Goal: Book appointment/travel/reservation

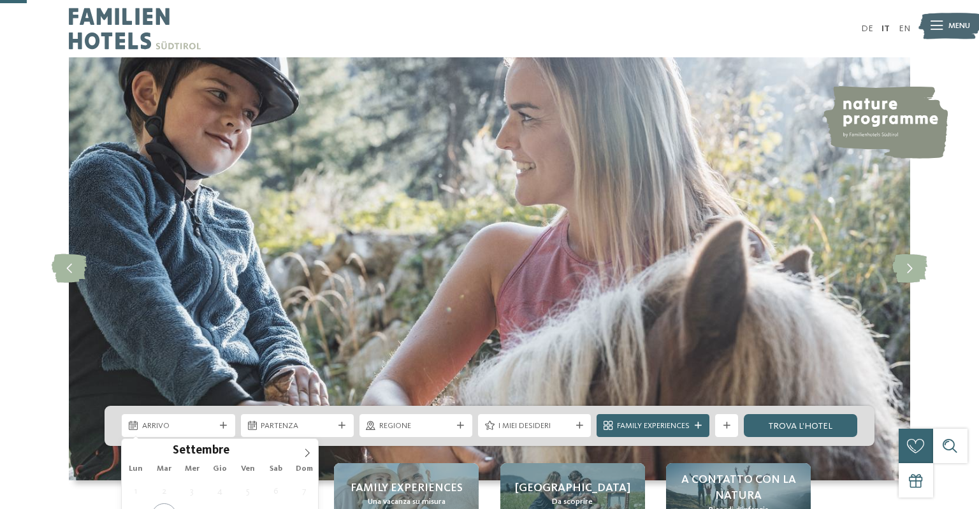
scroll to position [134, 0]
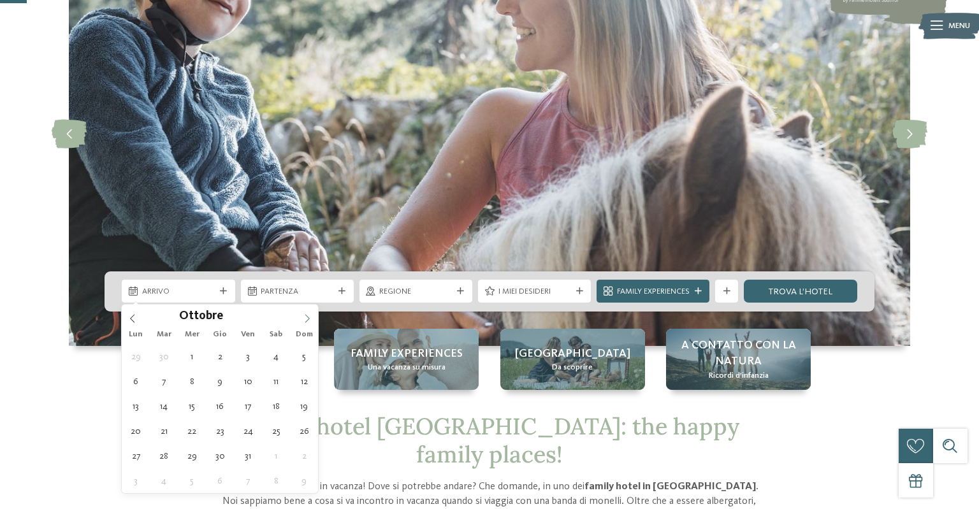
click at [302, 317] on span at bounding box center [307, 316] width 22 height 22
type input "****"
click at [302, 317] on span at bounding box center [307, 316] width 22 height 22
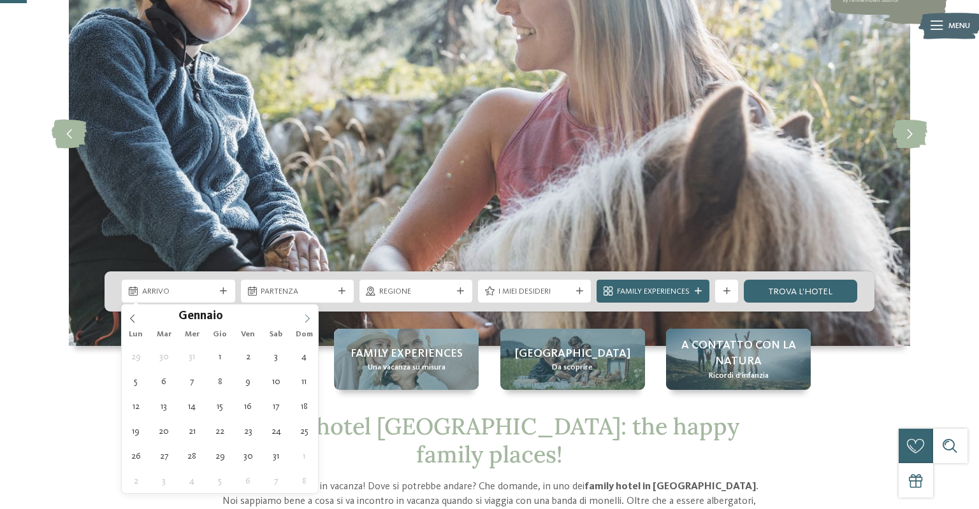
click at [302, 317] on span at bounding box center [307, 316] width 22 height 22
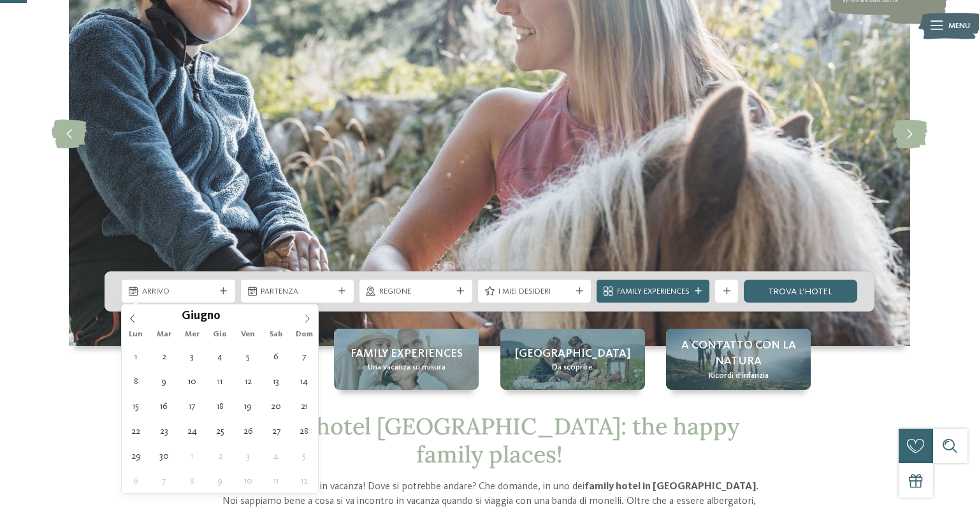
click at [302, 317] on span at bounding box center [307, 316] width 22 height 22
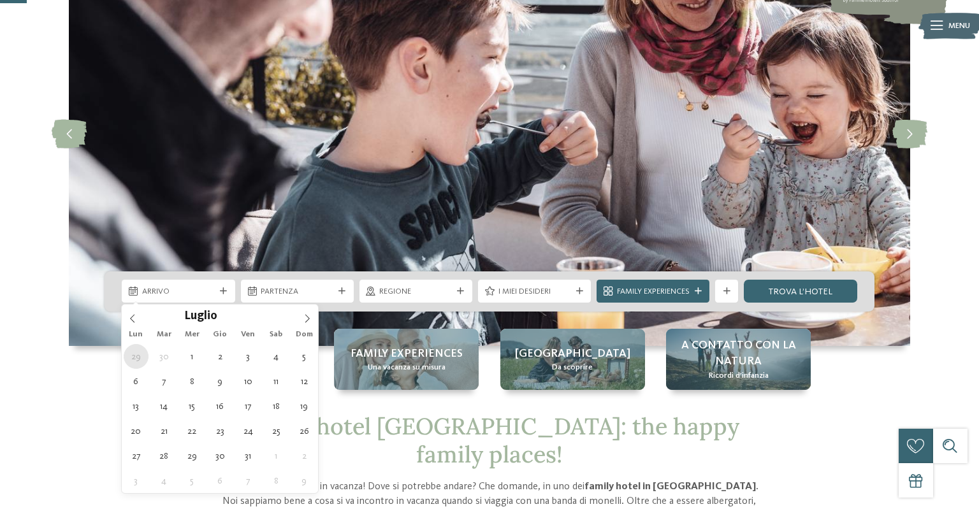
type div "[DATE]"
type input "****"
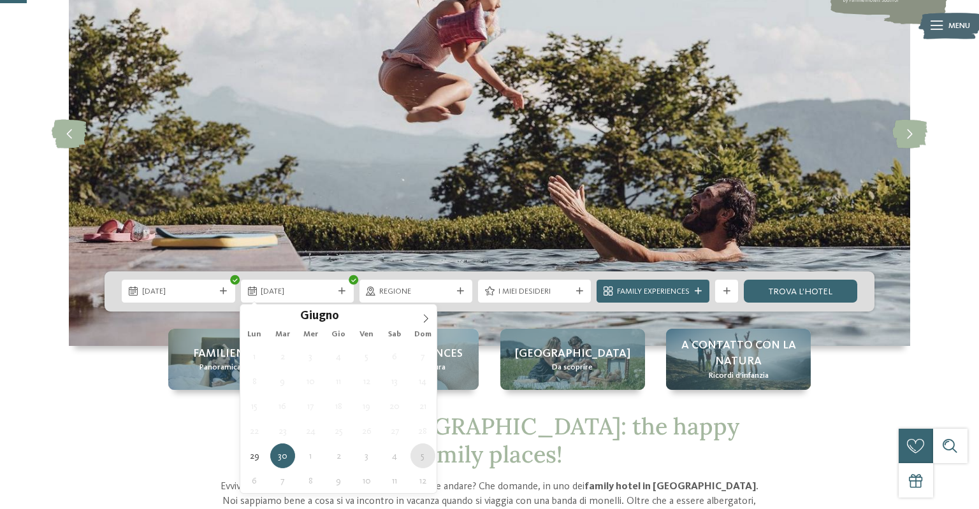
type div "[DATE]"
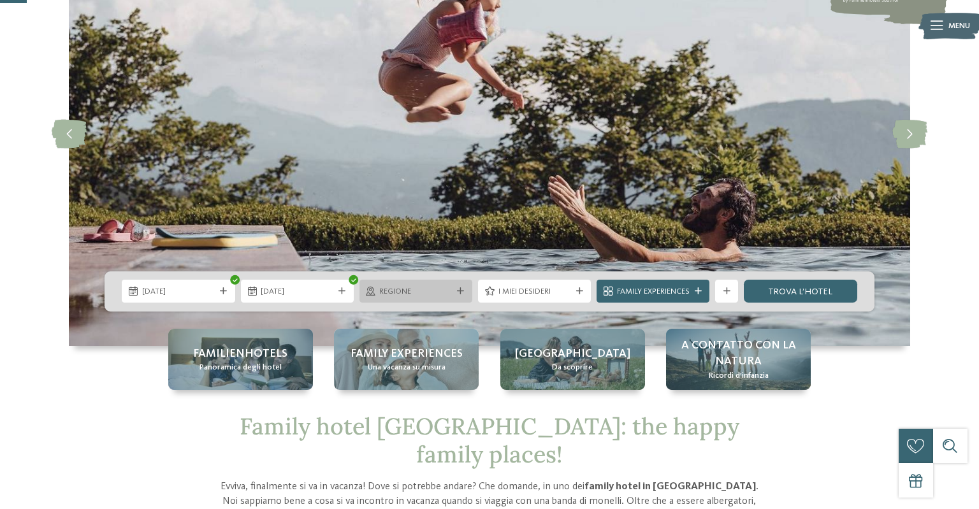
click at [401, 296] on span "Regione" at bounding box center [415, 291] width 73 height 11
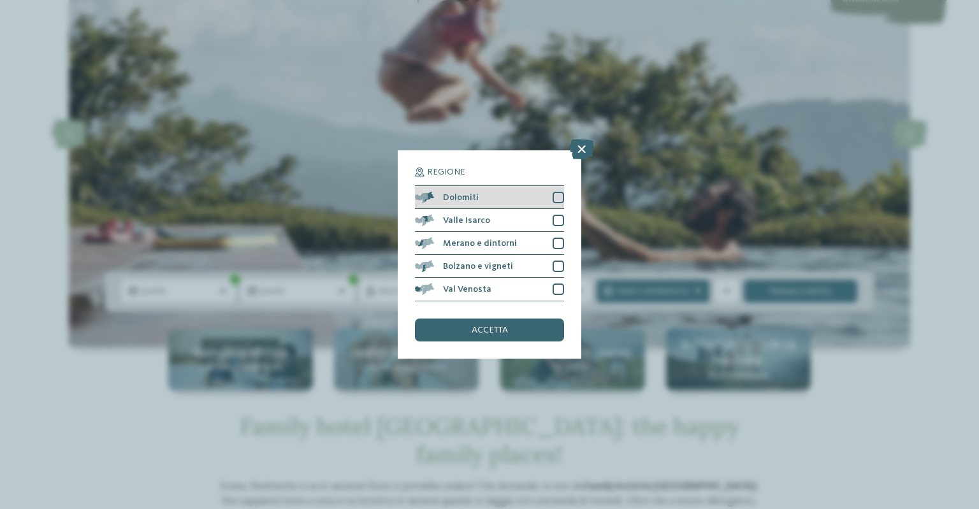
click at [515, 198] on div "Dolomiti" at bounding box center [489, 197] width 149 height 23
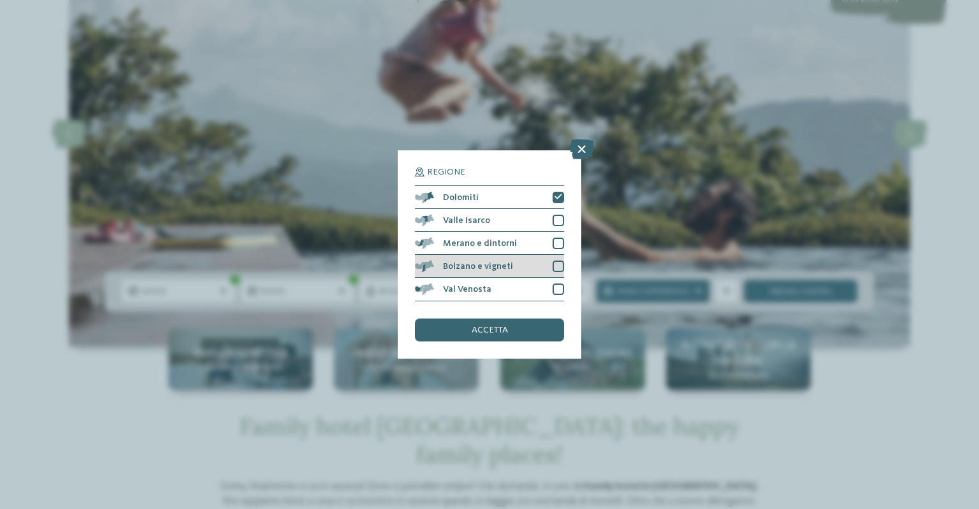
click at [537, 264] on div "Bolzano e vigneti" at bounding box center [489, 266] width 149 height 23
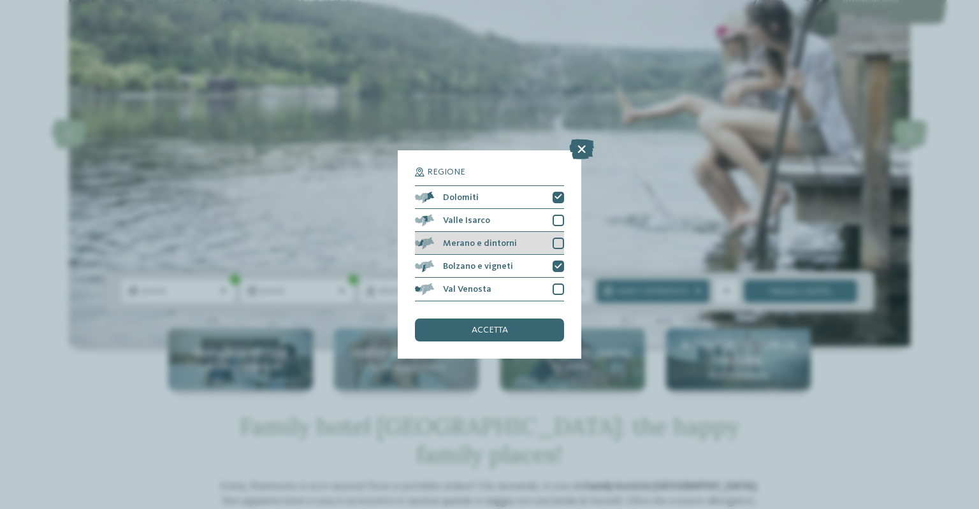
click at [521, 243] on div "Merano e dintorni" at bounding box center [489, 243] width 149 height 23
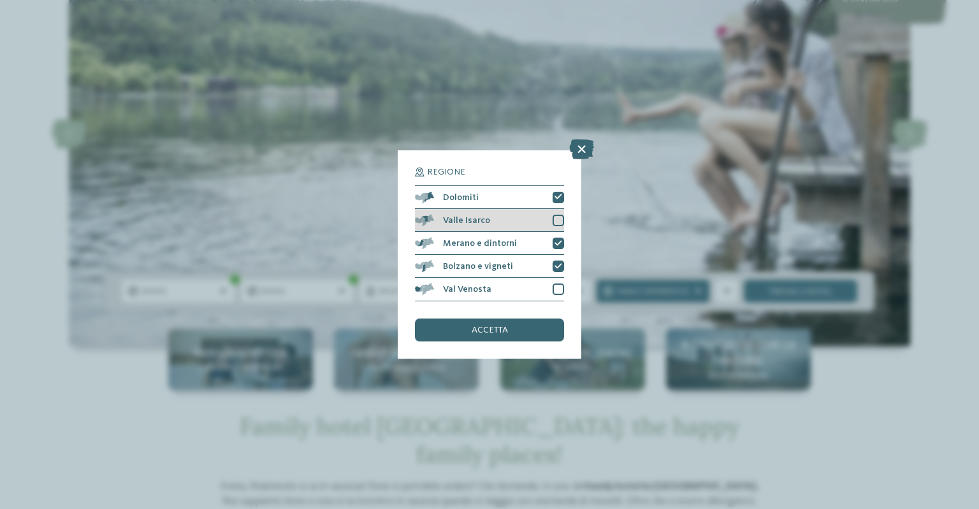
click at [516, 222] on div "Valle Isarco" at bounding box center [489, 220] width 149 height 23
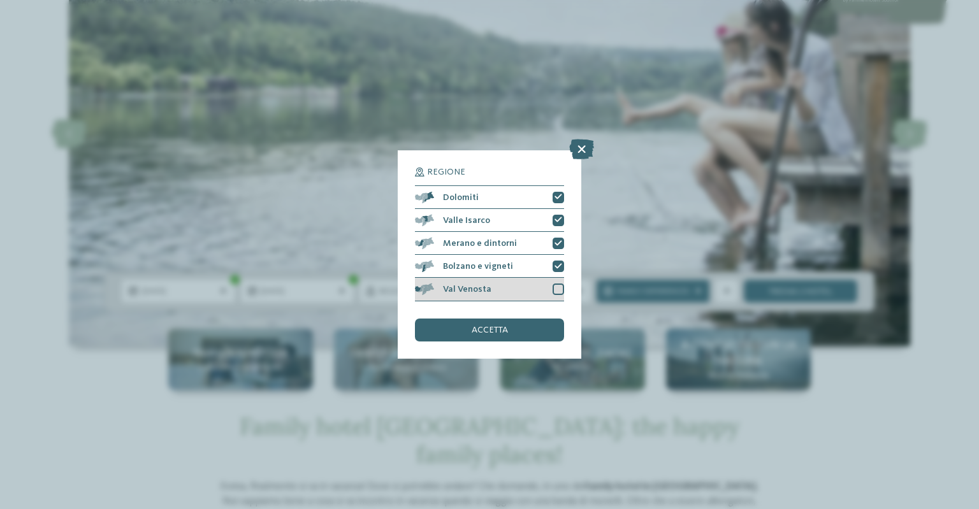
click at [521, 284] on div "Val Venosta" at bounding box center [489, 289] width 149 height 23
click at [514, 330] on div "accetta" at bounding box center [489, 330] width 149 height 23
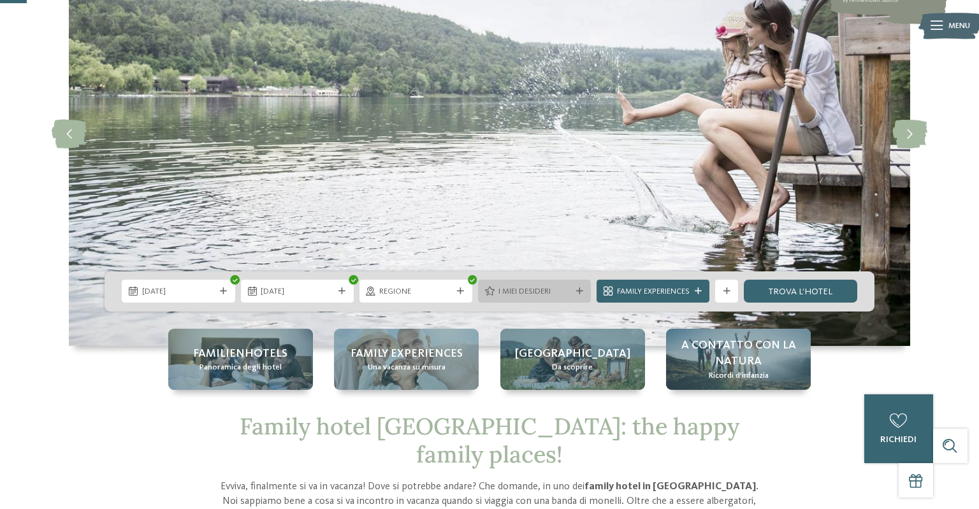
click at [538, 283] on div "I miei desideri" at bounding box center [534, 291] width 113 height 23
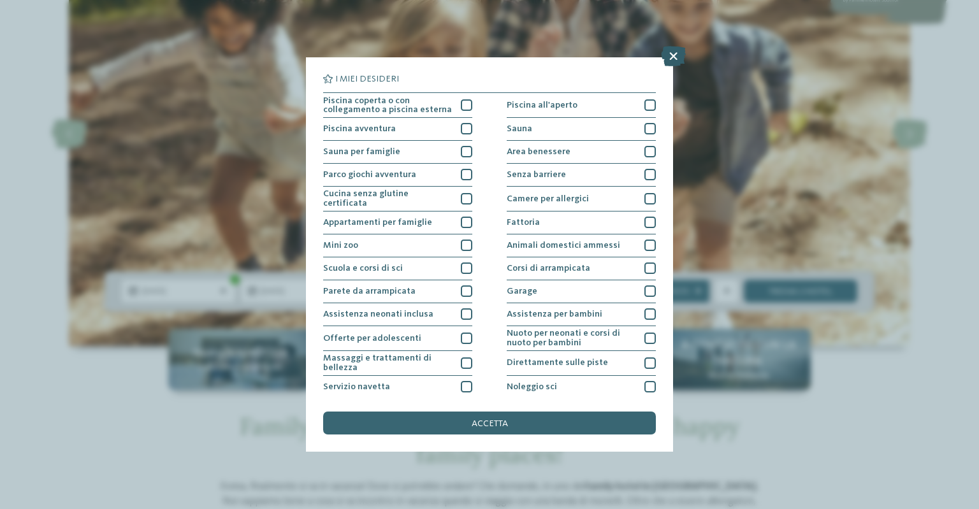
click at [671, 59] on icon at bounding box center [673, 56] width 25 height 20
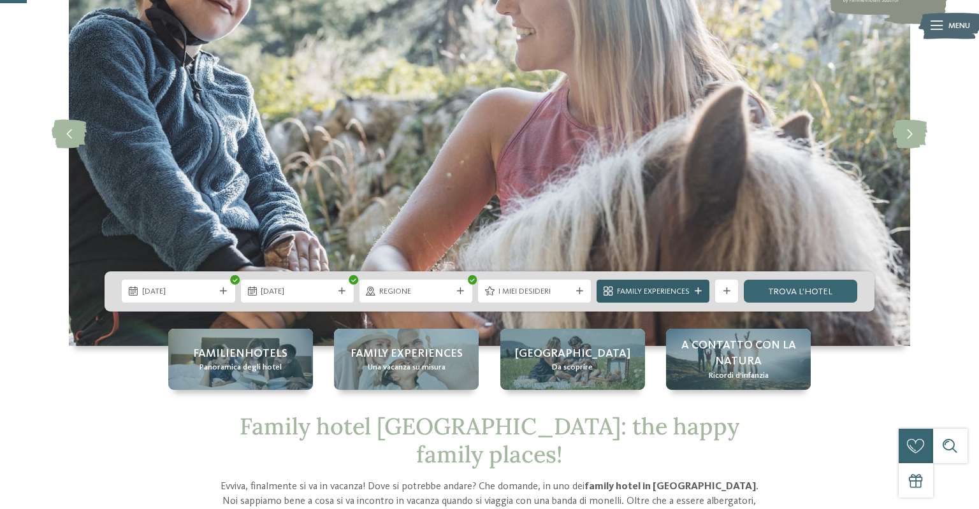
click at [663, 297] on span "Family Experiences" at bounding box center [653, 291] width 73 height 11
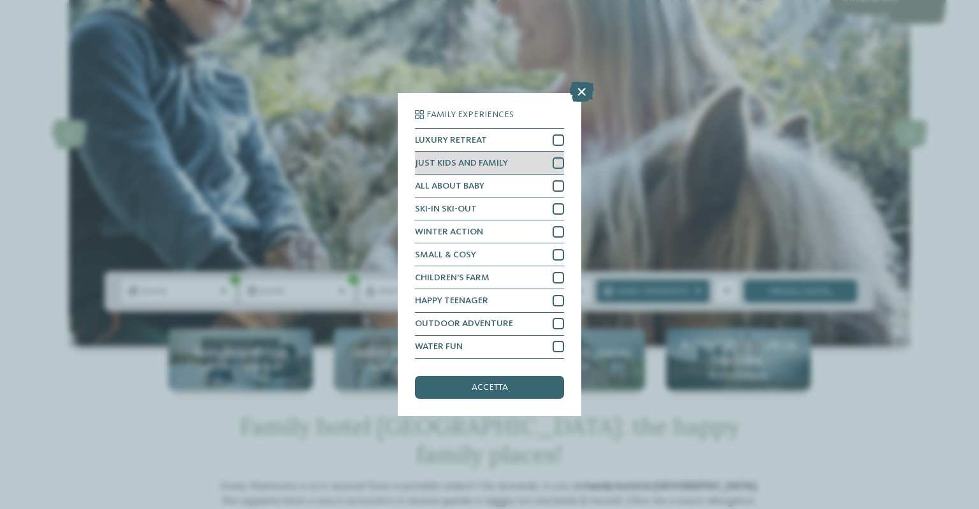
click at [517, 165] on div "JUST KIDS AND FAMILY" at bounding box center [489, 163] width 149 height 23
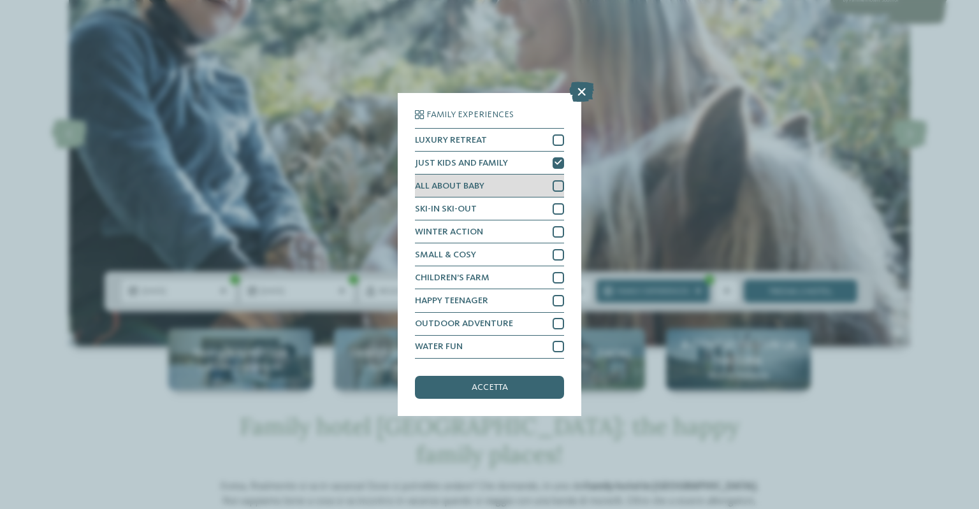
click at [519, 188] on div "ALL ABOUT BABY" at bounding box center [489, 186] width 149 height 23
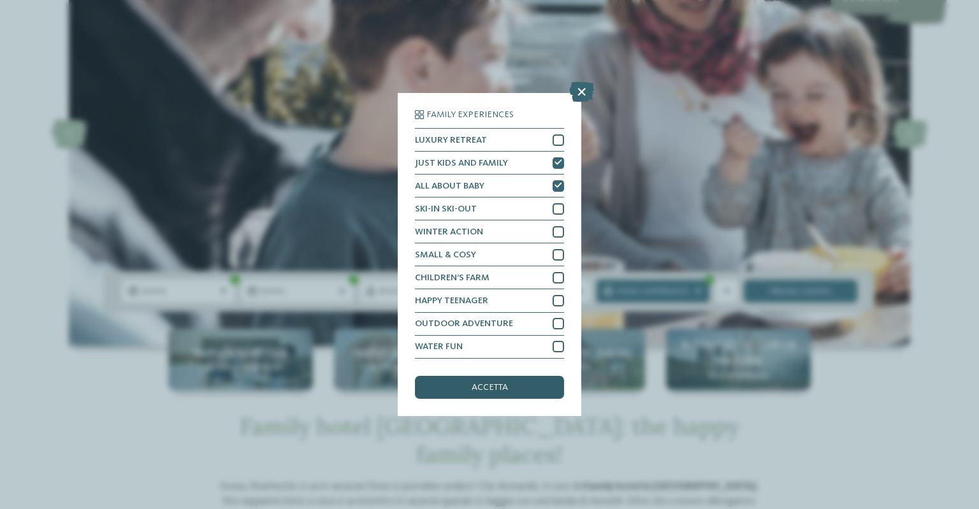
click at [472, 388] on span "accetta" at bounding box center [490, 387] width 36 height 9
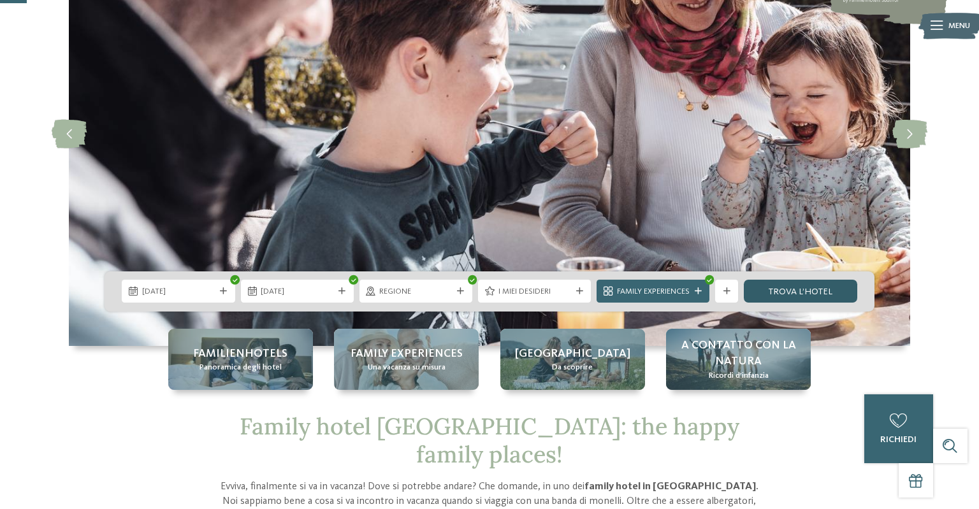
click at [802, 287] on link "trova l’hotel" at bounding box center [800, 291] width 113 height 23
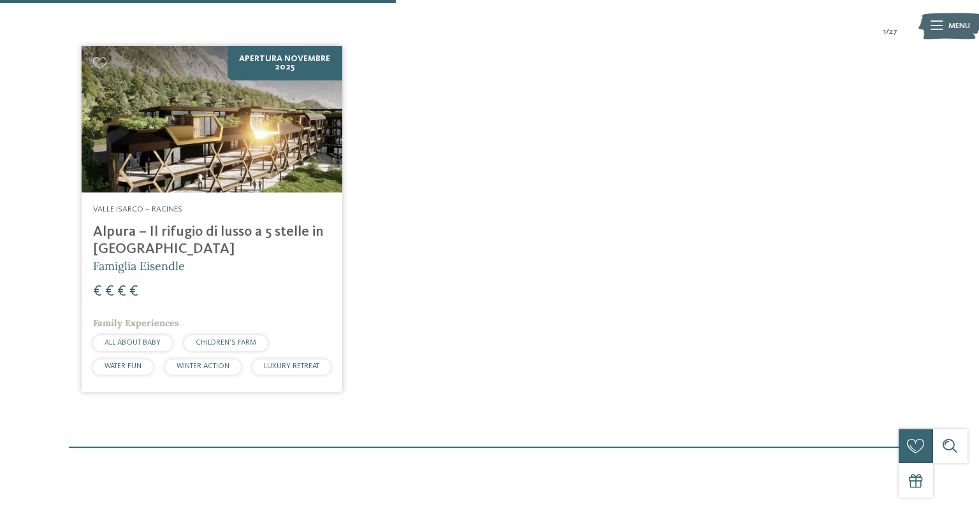
scroll to position [347, 0]
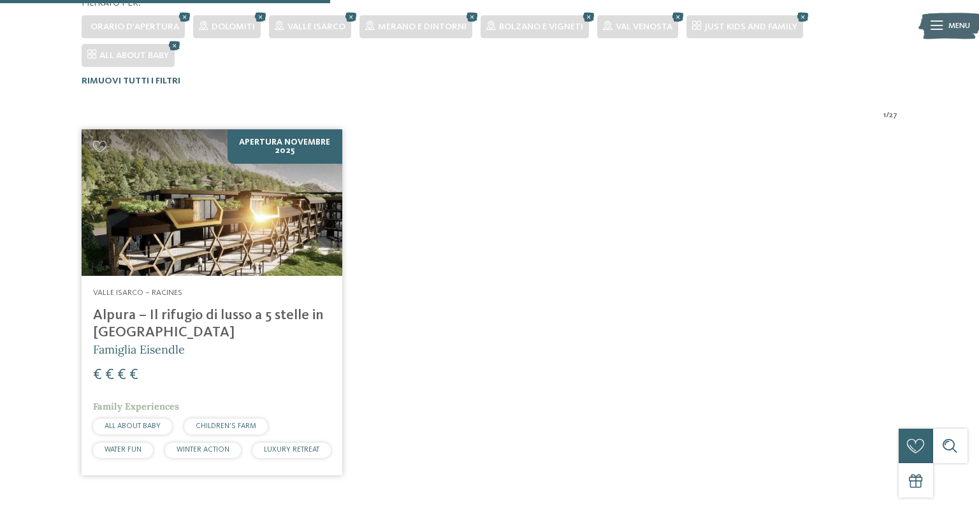
click at [290, 244] on img at bounding box center [212, 202] width 260 height 147
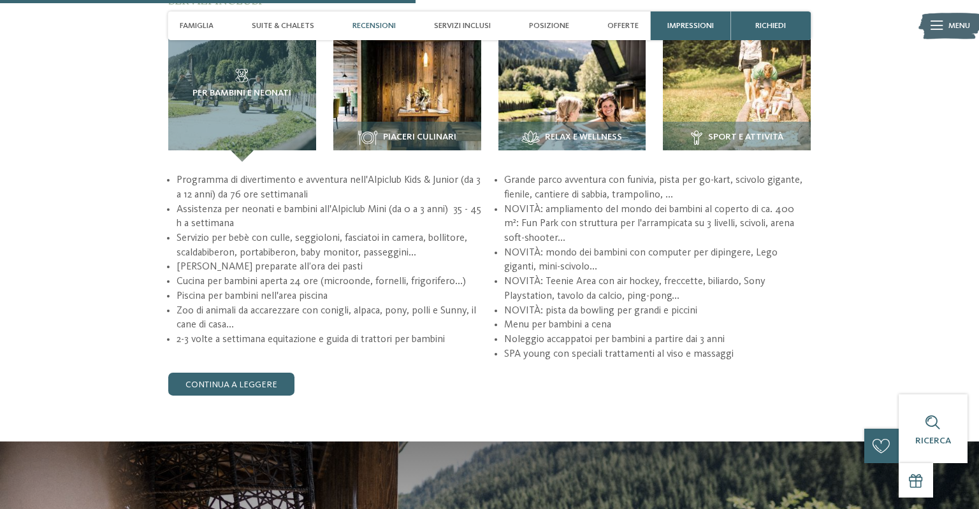
scroll to position [1682, 0]
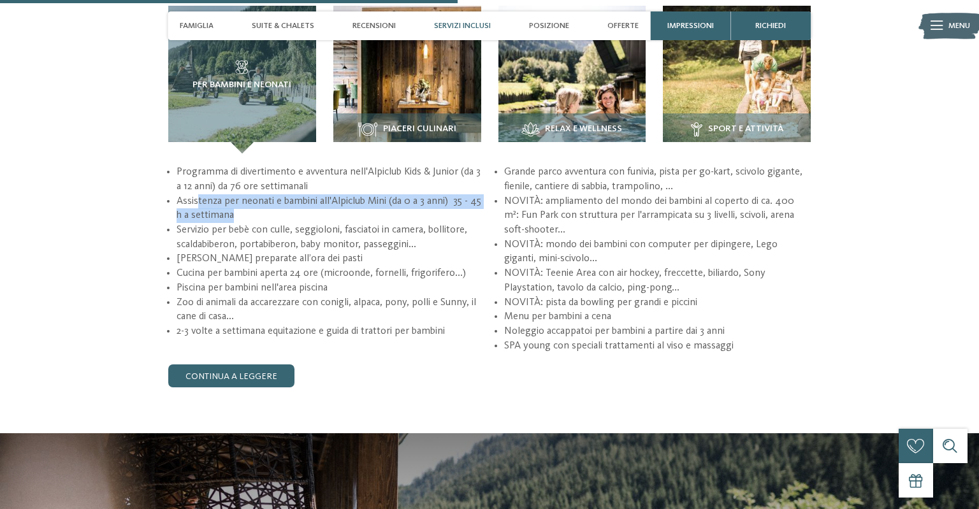
drag, startPoint x: 225, startPoint y: 210, endPoint x: 317, endPoint y: 215, distance: 91.9
click at [317, 215] on li "Assistenza per neonati e bambini all'Alpiclub Mini (da 0 a 3 anni) 35 - 45 h a …" at bounding box center [330, 208] width 307 height 29
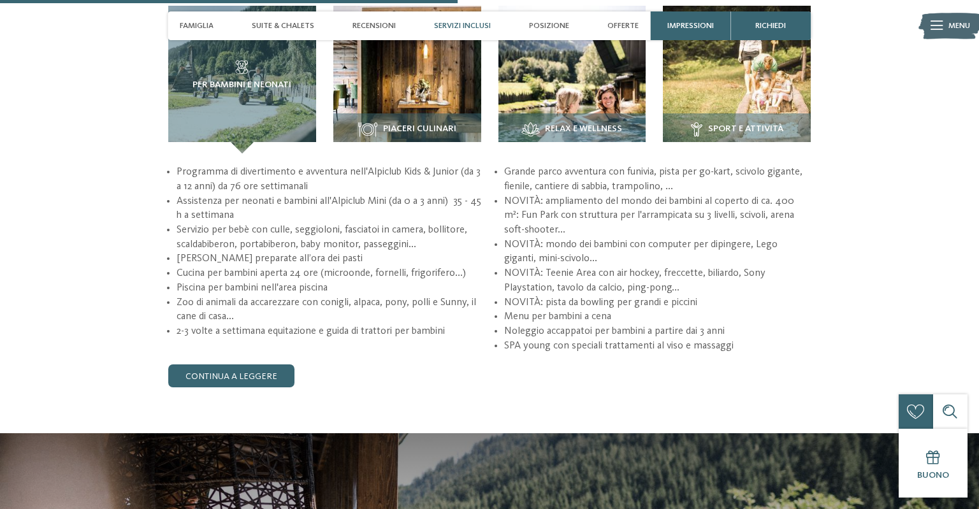
click at [340, 223] on li "Assistenza per neonati e bambini all'Alpiclub Mini (da 0 a 3 anni) 35 - 45 h a …" at bounding box center [330, 208] width 307 height 29
